Goal: Task Accomplishment & Management: Use online tool/utility

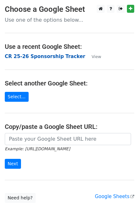
click at [49, 55] on strong "CR 25-26 Sponsorship Tracker" at bounding box center [45, 56] width 81 height 6
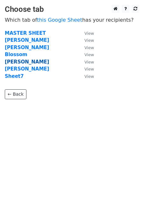
click at [10, 62] on strong "Nazifa" at bounding box center [27, 62] width 44 height 6
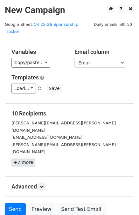
click at [22, 158] on link "+7 more" at bounding box center [23, 162] width 24 height 8
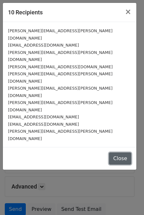
click at [123, 152] on button "Close" at bounding box center [120, 158] width 22 height 12
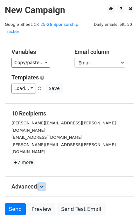
click at [44, 184] on icon at bounding box center [42, 186] width 4 height 4
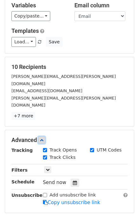
scroll to position [47, 0]
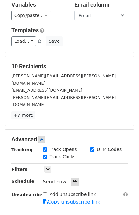
click at [73, 180] on icon at bounding box center [75, 182] width 4 height 4
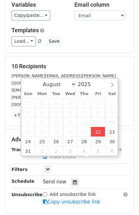
type input "2025-08-22 14:48"
type input "02"
type input "48"
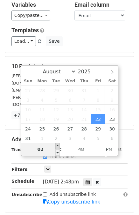
type input "2025-08-22 15:48"
type input "03"
click at [58, 145] on span at bounding box center [57, 146] width 4 height 6
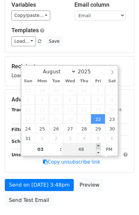
type input "2025-08-22 15:53"
type input "53"
click at [98, 146] on span at bounding box center [98, 146] width 4 height 6
type input "2025-08-22 15:58"
type input "58"
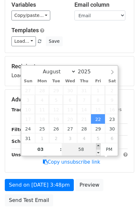
click at [98, 146] on span at bounding box center [98, 146] width 4 height 6
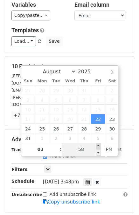
type input "2025-08-22 16:00"
type input "04"
type input "00"
click at [98, 146] on span at bounding box center [98, 146] width 4 height 6
type input "2025-08-22 16:05"
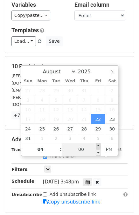
type input "05"
click at [98, 146] on span at bounding box center [98, 146] width 4 height 6
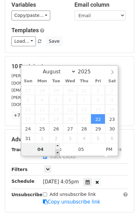
type input "2025-08-22 15:05"
type input "03"
click at [57, 150] on span at bounding box center [57, 152] width 4 height 6
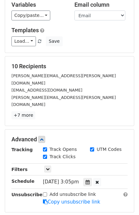
click at [137, 104] on main "New Campaign Daily emails left: 50 Google Sheet: CR 25-26 Sponsorship Tracker V…" at bounding box center [69, 103] width 139 height 291
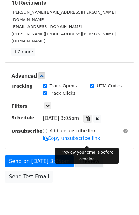
click at [89, 155] on link "Preview" at bounding box center [89, 161] width 28 height 12
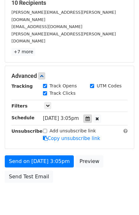
click at [87, 114] on div at bounding box center [87, 118] width 9 height 8
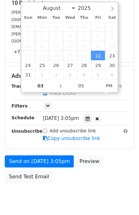
click at [75, 115] on span "Fri, Aug 22, 3:05pm" at bounding box center [61, 118] width 36 height 6
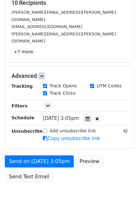
drag, startPoint x: 97, startPoint y: 115, endPoint x: 96, endPoint y: 164, distance: 49.0
click at [96, 164] on body "New Campaign Daily emails left: 50 Google Sheet: CR 25-26 Sponsorship Tracker V…" at bounding box center [69, 52] width 139 height 317
click at [89, 114] on div at bounding box center [87, 118] width 9 height 8
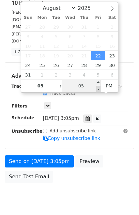
type input "2025-08-22 15:00"
type input "00"
click at [98, 89] on span at bounding box center [98, 89] width 4 height 6
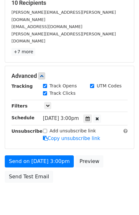
click at [71, 171] on body "New Campaign Daily emails left: 50 Google Sheet: CR 25-26 Sponsorship Tracker V…" at bounding box center [69, 52] width 139 height 317
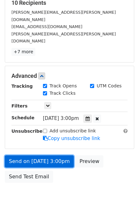
click at [18, 155] on link "Send on Aug 22 at 3:00pm" at bounding box center [39, 161] width 69 height 12
